Goal: Transaction & Acquisition: Book appointment/travel/reservation

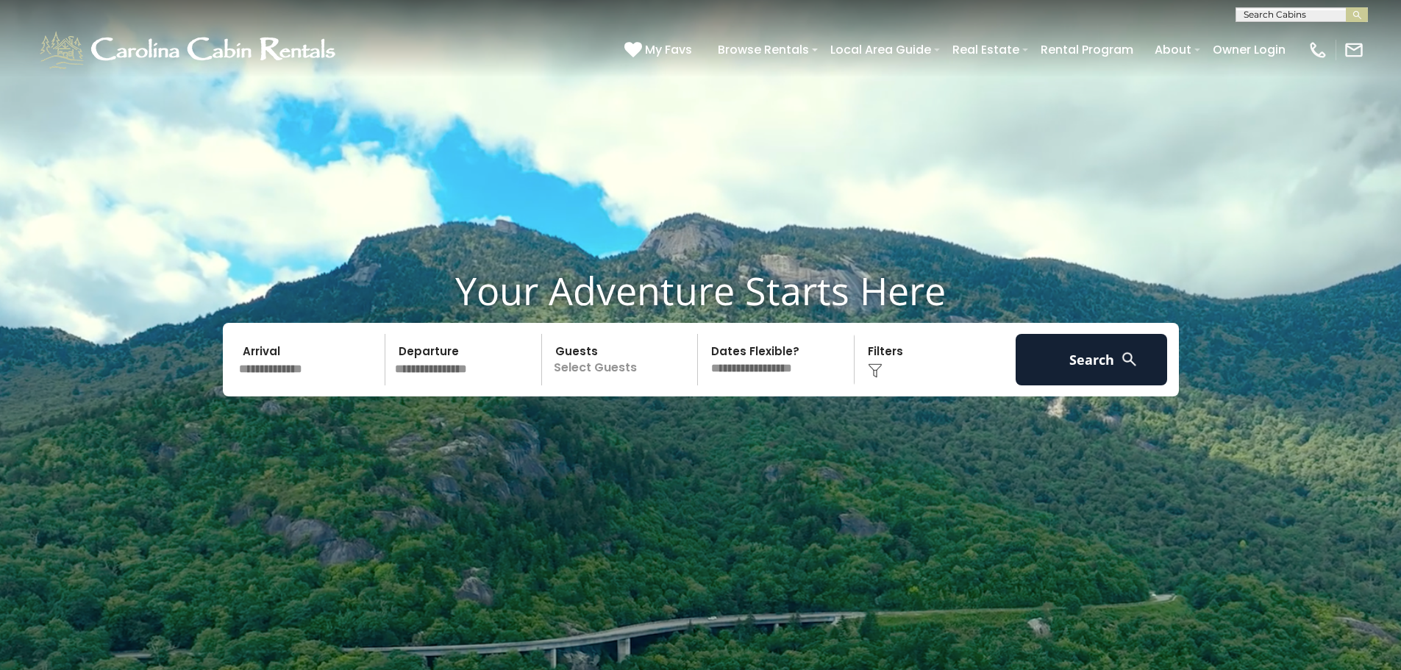
click at [340, 363] on input "text" at bounding box center [310, 359] width 152 height 51
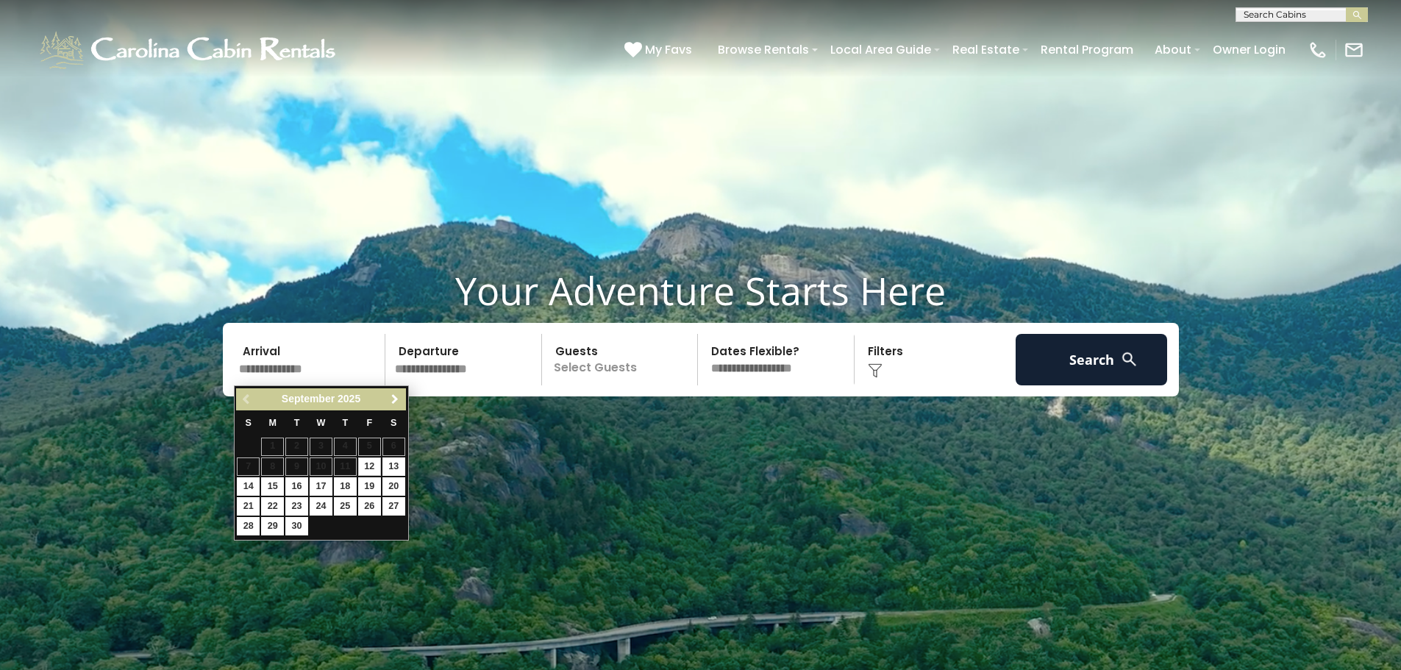
click at [399, 399] on span "Next" at bounding box center [395, 399] width 12 height 12
click at [398, 398] on span "Next" at bounding box center [395, 399] width 12 height 12
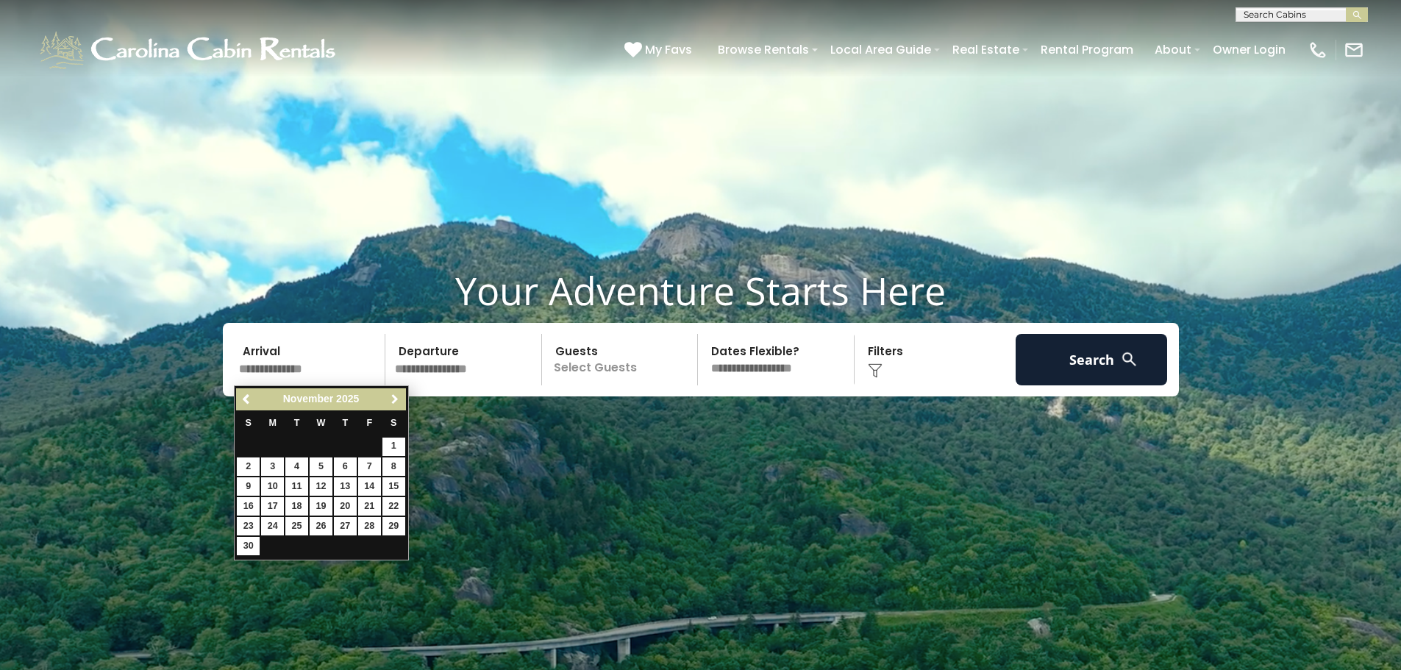
click at [397, 399] on span "Next" at bounding box center [395, 399] width 12 height 12
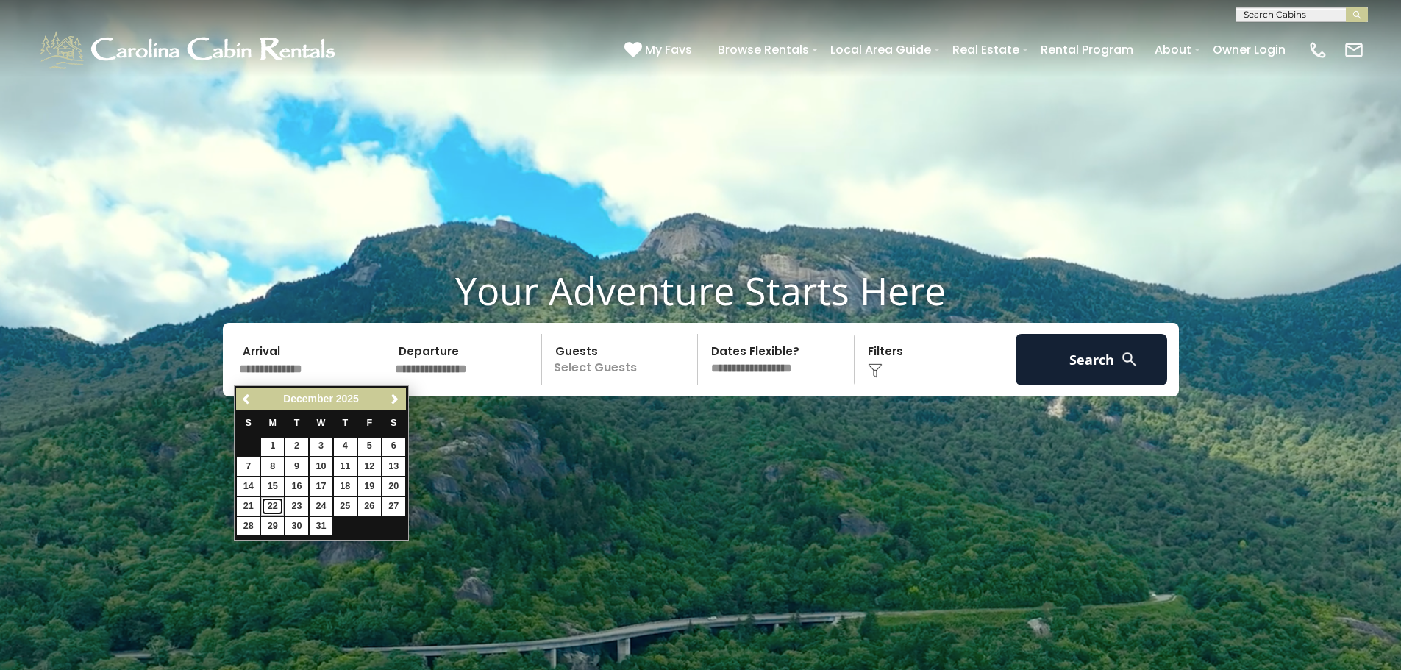
click at [265, 504] on link "22" at bounding box center [272, 506] width 23 height 18
type input "********"
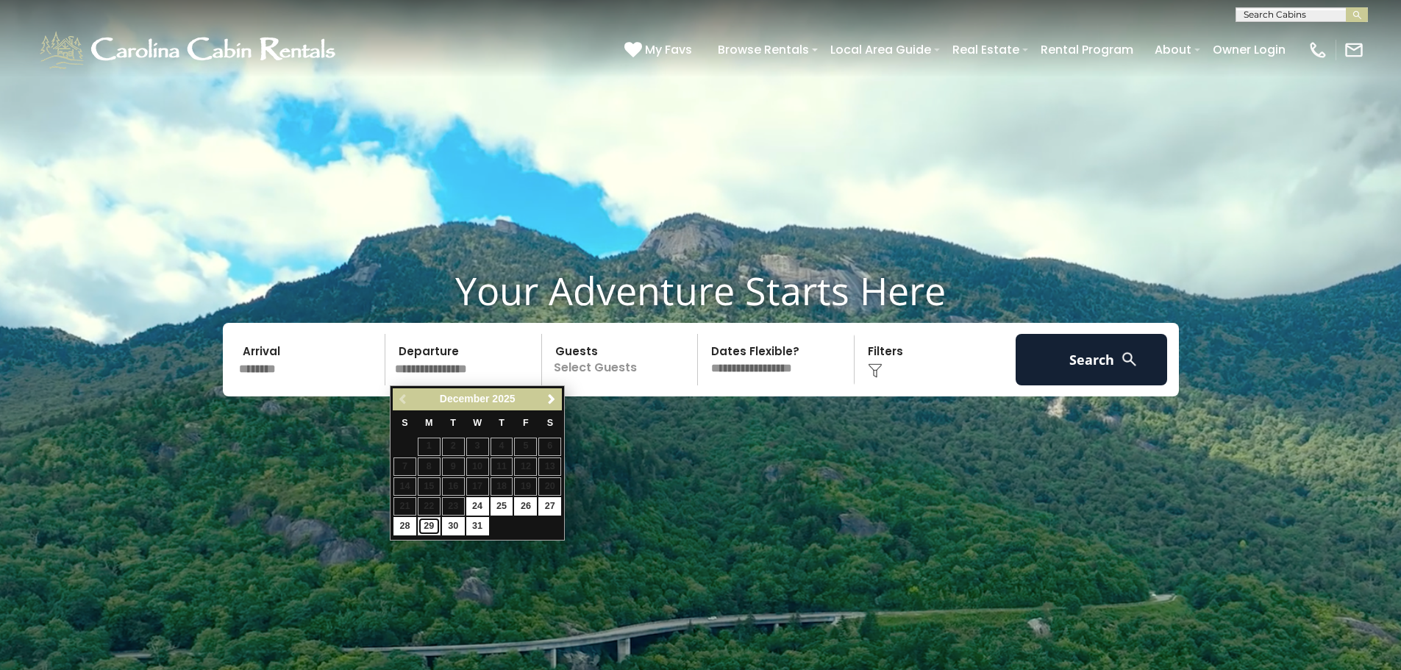
click at [426, 523] on link "29" at bounding box center [429, 526] width 23 height 18
type input "********"
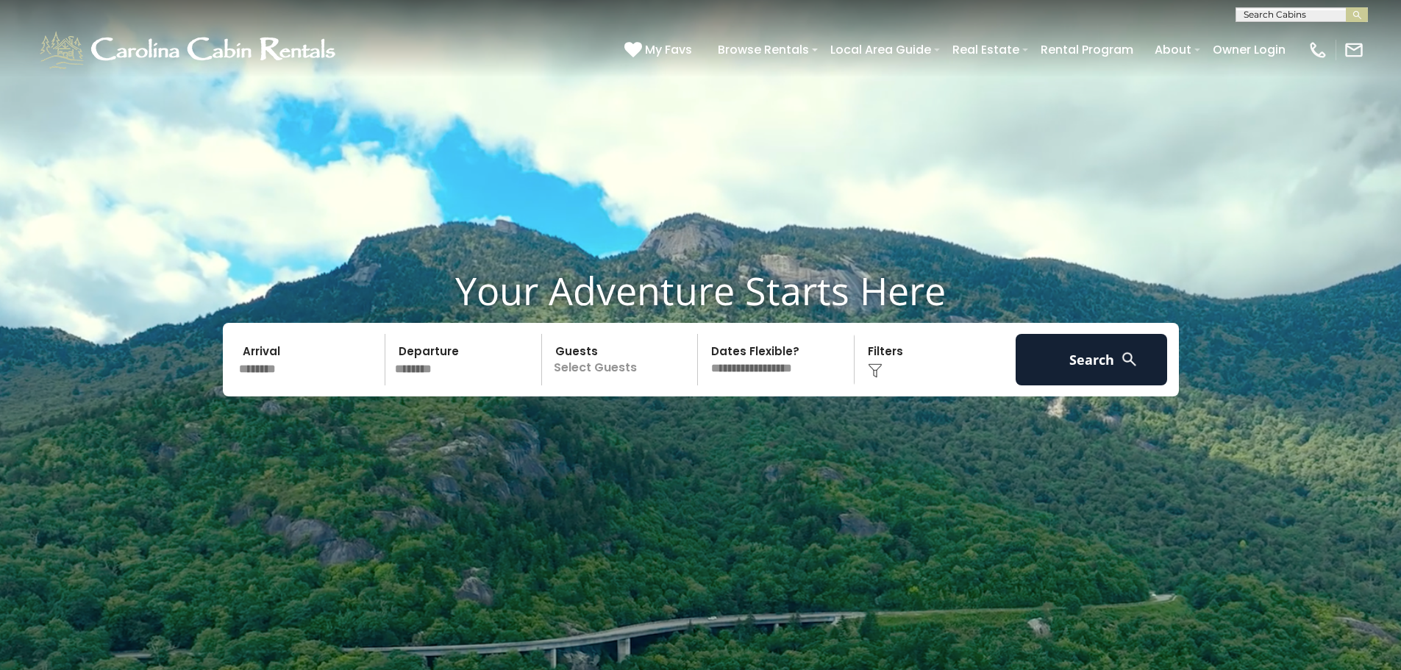
click at [571, 374] on p "Select Guests" at bounding box center [622, 359] width 152 height 51
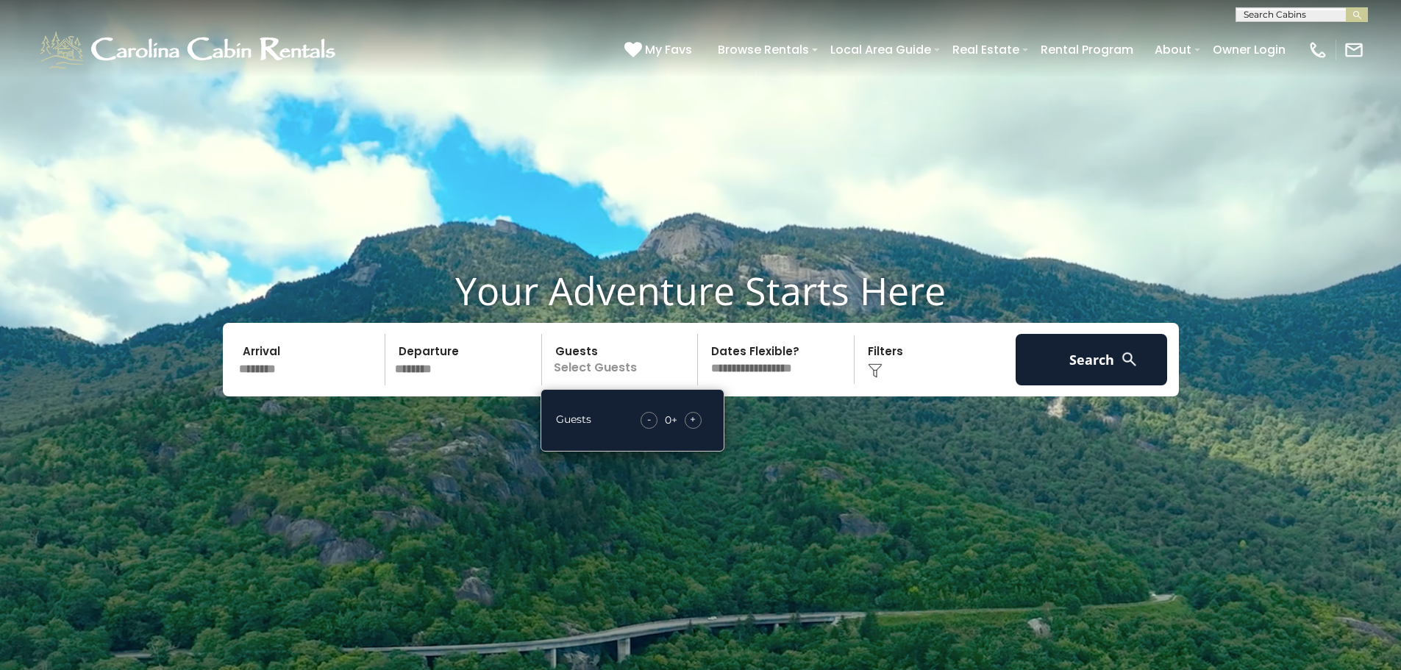
click at [685, 416] on div "- 0 + +" at bounding box center [671, 420] width 76 height 17
click at [693, 418] on span "+" at bounding box center [693, 419] width 6 height 15
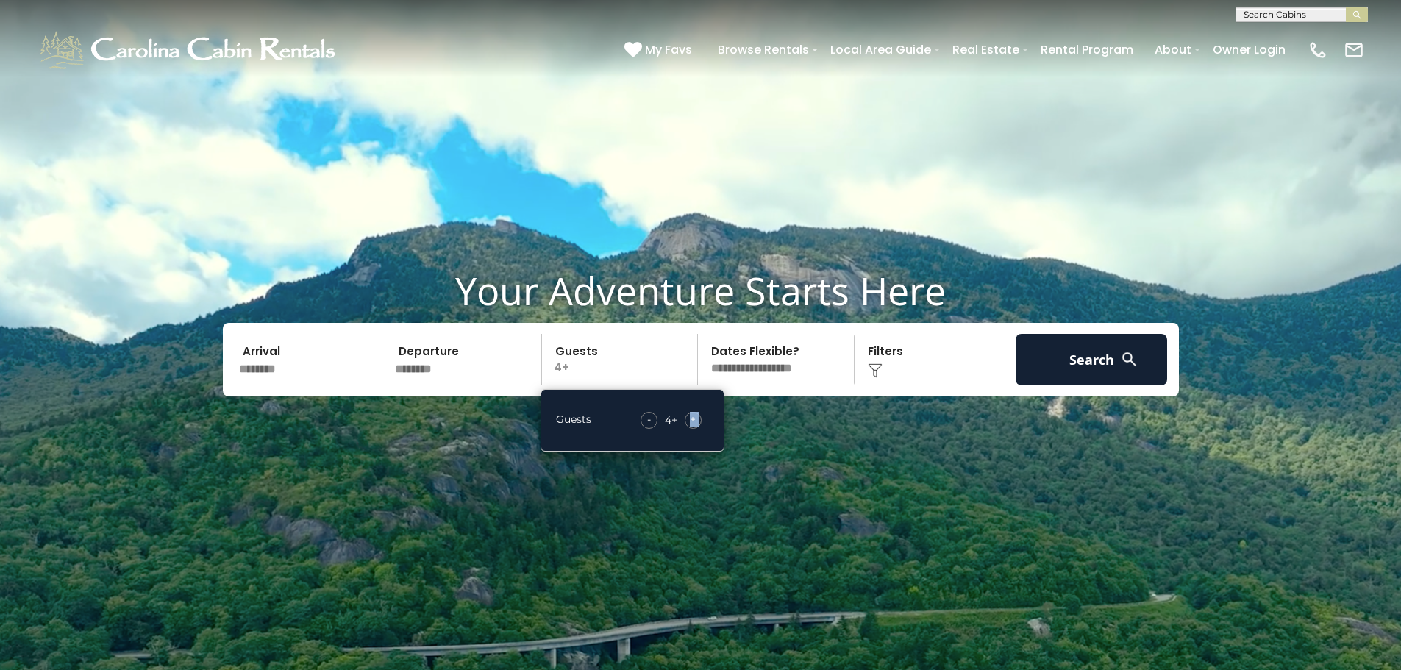
click at [693, 418] on span "+" at bounding box center [693, 419] width 6 height 15
click at [649, 424] on span "-" at bounding box center [650, 419] width 4 height 15
click at [754, 366] on select "**********" at bounding box center [778, 359] width 152 height 51
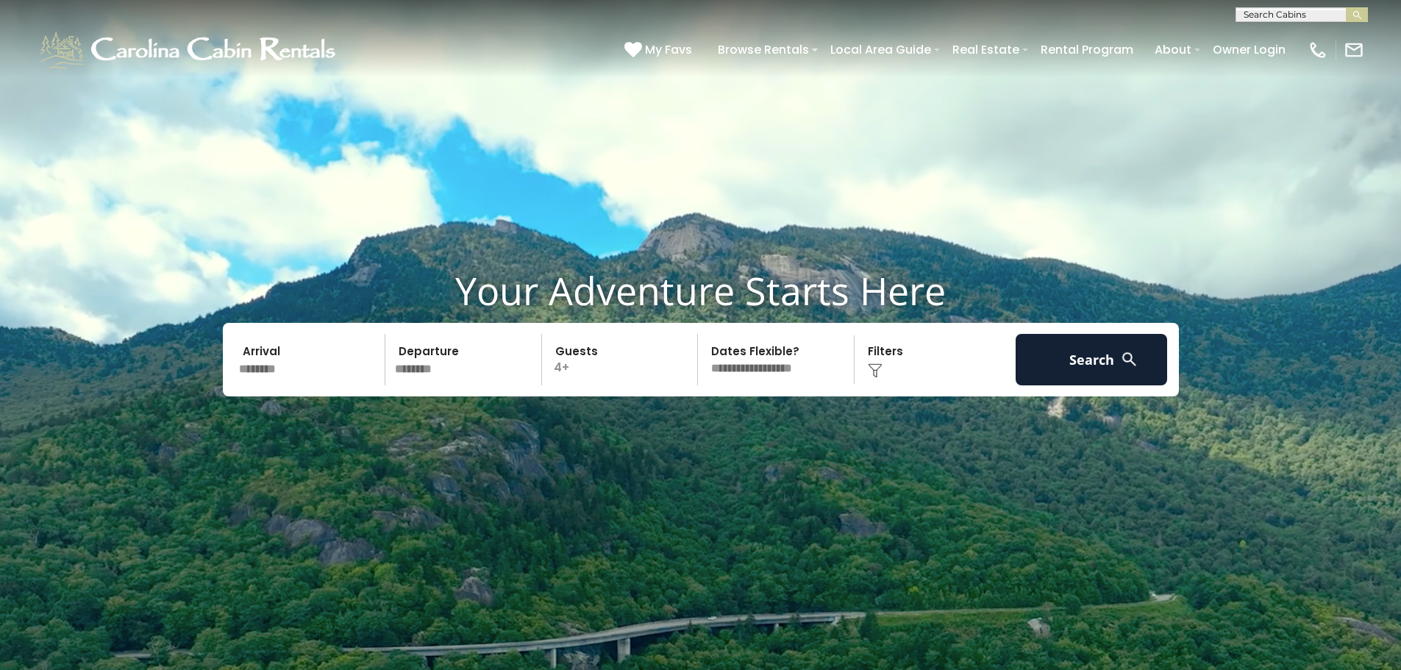
click at [870, 366] on img at bounding box center [875, 370] width 15 height 15
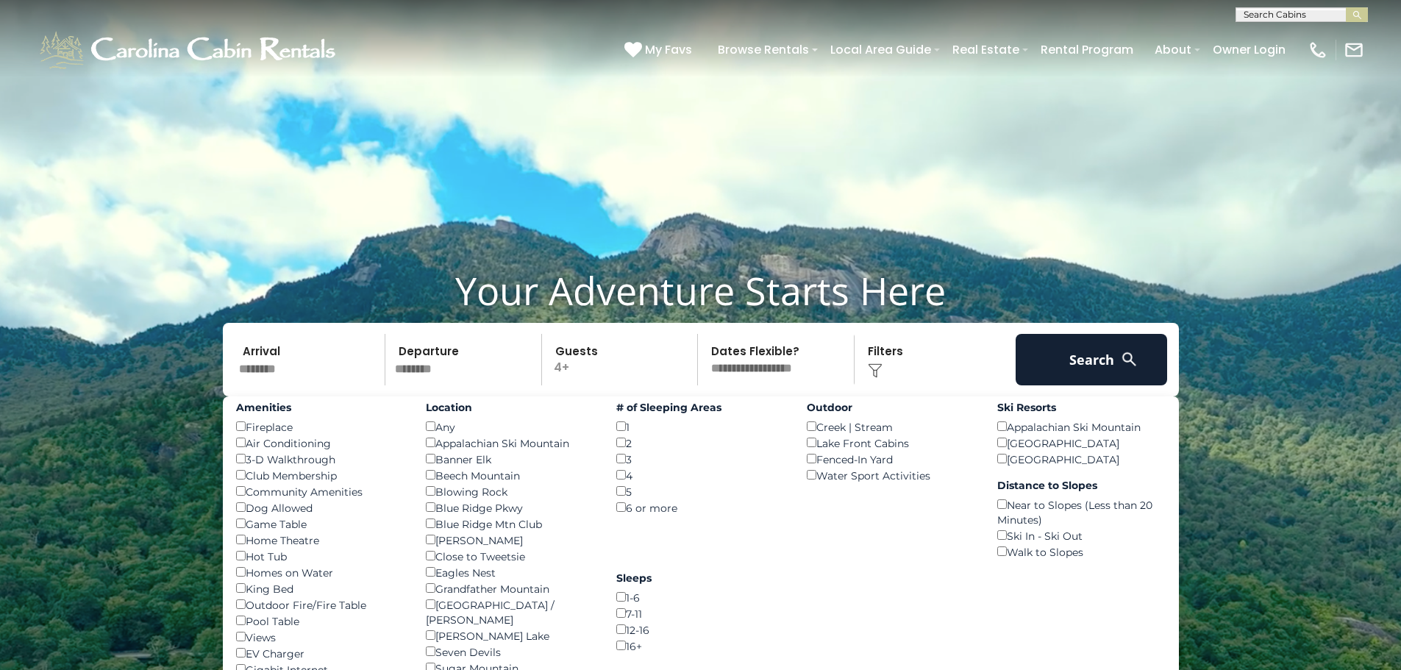
scroll to position [221, 0]
